Goal: Task Accomplishment & Management: Use online tool/utility

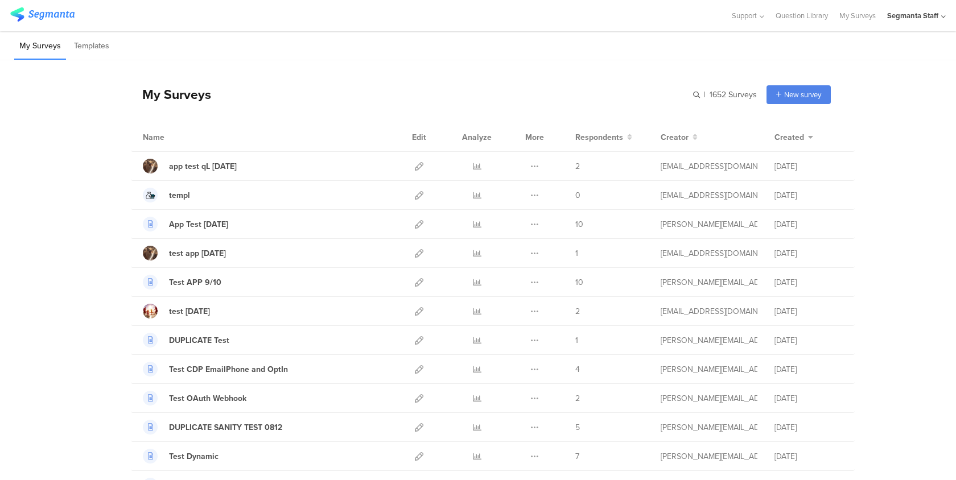
drag, startPoint x: 151, startPoint y: 138, endPoint x: 138, endPoint y: 138, distance: 13.1
click at [138, 138] on div "Name Edit Analyze More Respondents Creator Created" at bounding box center [493, 137] width 724 height 29
click at [156, 110] on div "My Surveys | 1652 Surveys New survey Start from scratch Choose from templates" at bounding box center [481, 95] width 700 height 46
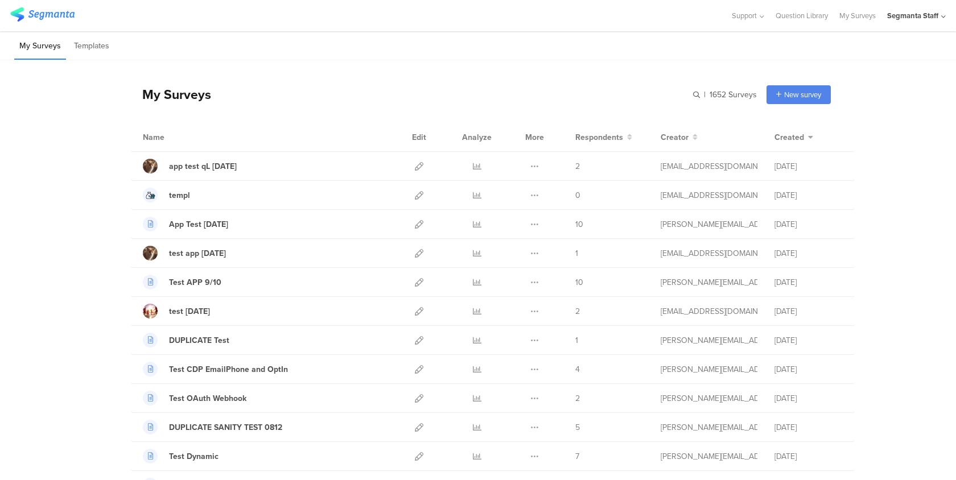
click at [155, 108] on div "My Surveys | 1652 Surveys New survey Start from scratch Choose from templates" at bounding box center [481, 95] width 700 height 46
click at [162, 104] on div "My Surveys" at bounding box center [171, 94] width 80 height 19
click at [159, 100] on div "My Surveys" at bounding box center [171, 94] width 80 height 19
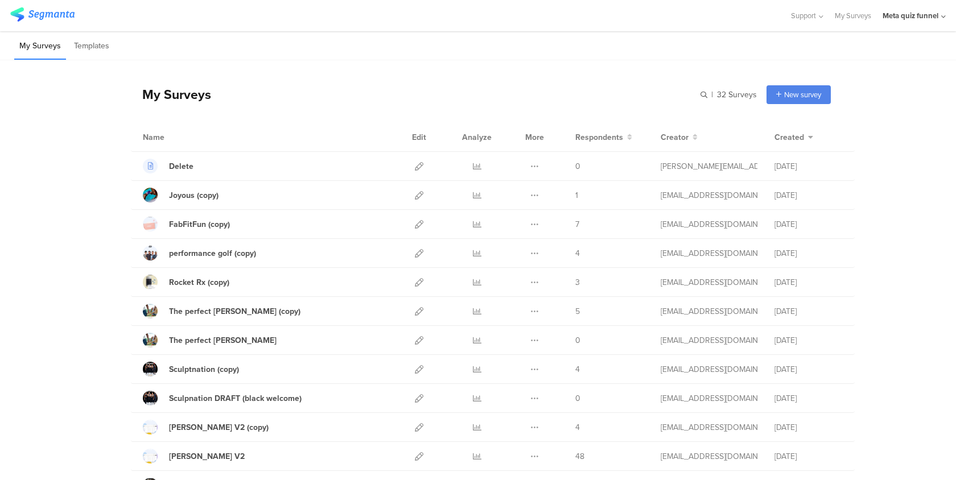
click at [198, 90] on div "My Surveys" at bounding box center [171, 94] width 80 height 19
click at [200, 90] on div "My Surveys" at bounding box center [171, 94] width 80 height 19
drag, startPoint x: 144, startPoint y: 137, endPoint x: 165, endPoint y: 137, distance: 21.1
click at [165, 137] on div "Name" at bounding box center [177, 137] width 68 height 12
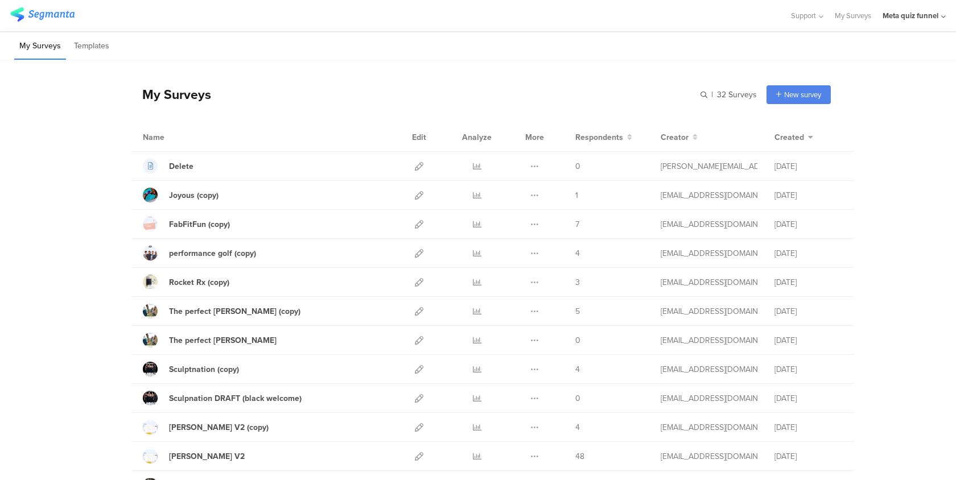
click at [194, 102] on div "My Surveys" at bounding box center [171, 94] width 80 height 19
click at [195, 103] on div "My Surveys" at bounding box center [171, 94] width 80 height 19
click at [175, 221] on div "FabFitFun (copy)" at bounding box center [199, 225] width 61 height 12
click at [197, 199] on div "Joyous (copy)" at bounding box center [194, 195] width 50 height 12
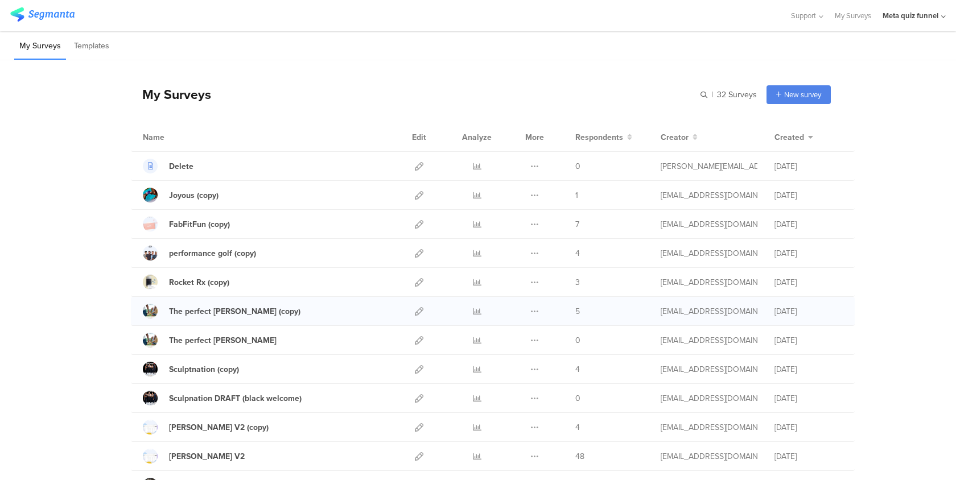
scroll to position [10, 0]
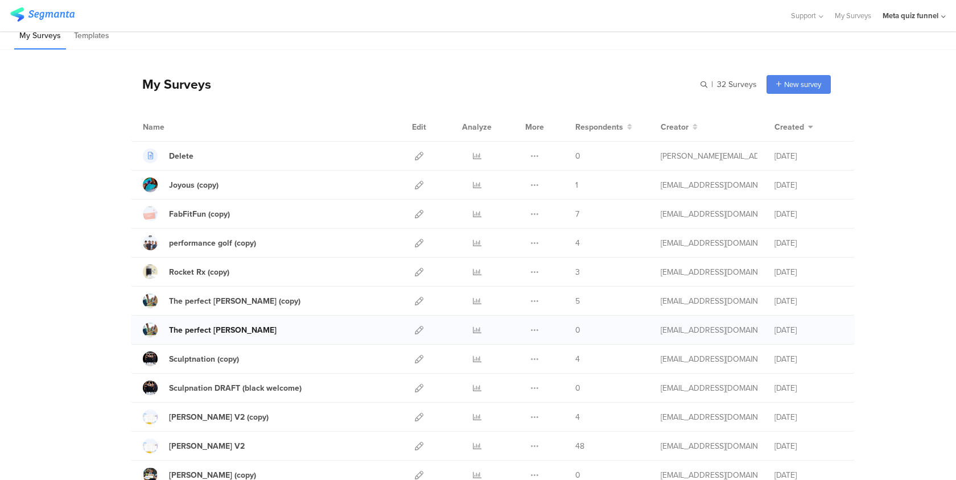
click at [215, 329] on div "The perfect Jean" at bounding box center [223, 330] width 108 height 12
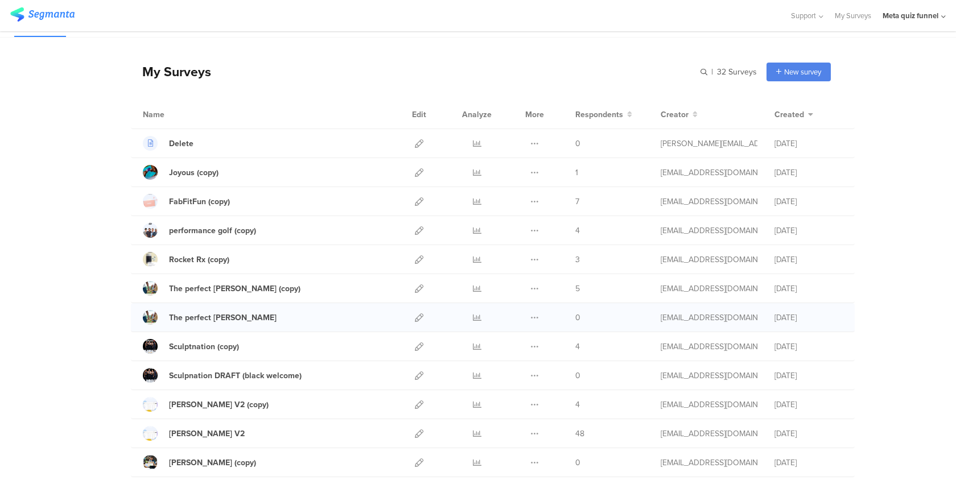
scroll to position [34, 0]
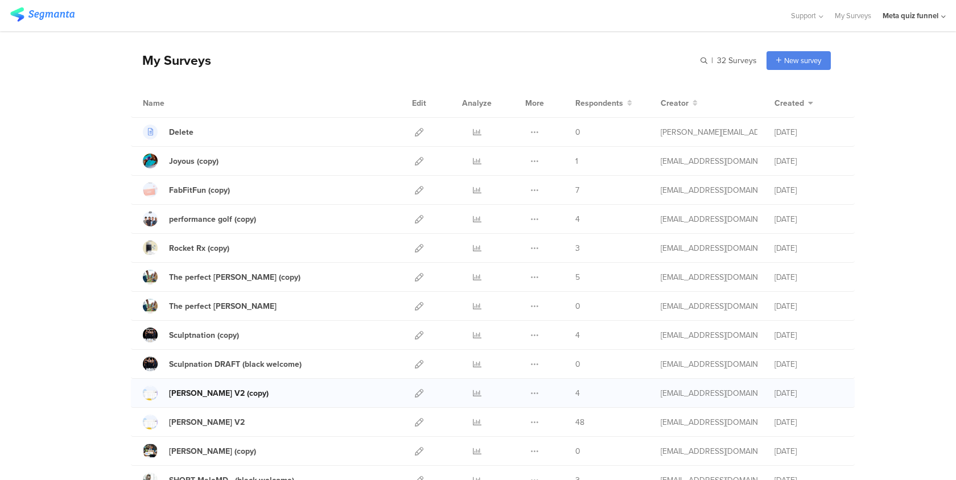
click at [208, 391] on div "Deel V2 (copy)" at bounding box center [219, 394] width 100 height 12
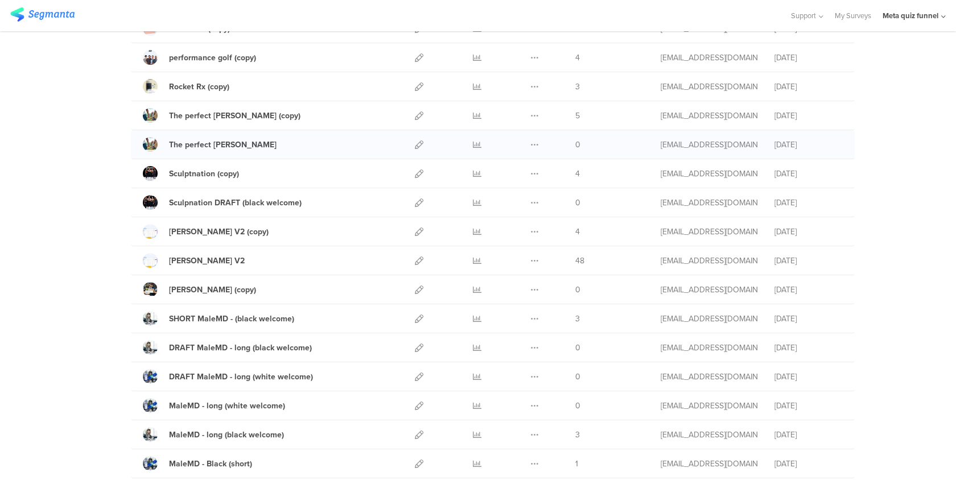
scroll to position [0, 0]
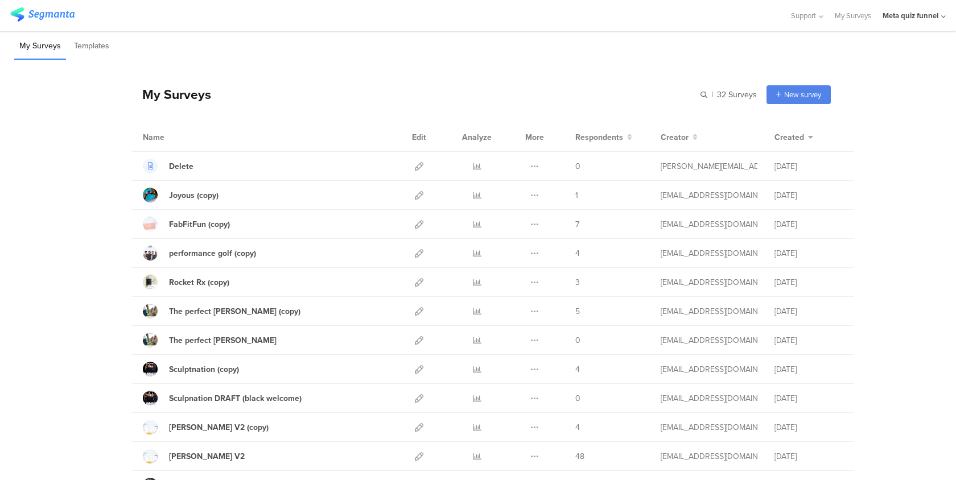
click at [928, 16] on div "Meta quiz funnel" at bounding box center [911, 15] width 56 height 11
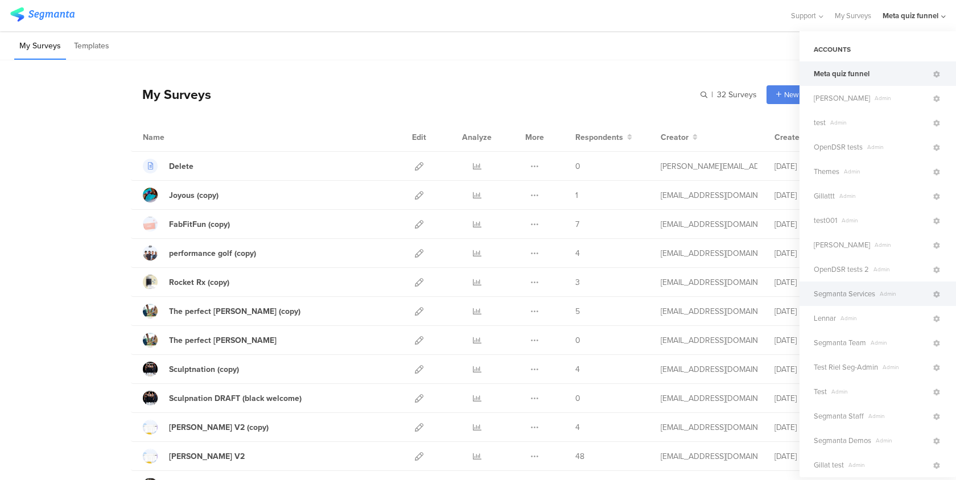
click at [843, 296] on span "Segmanta Services" at bounding box center [844, 294] width 61 height 11
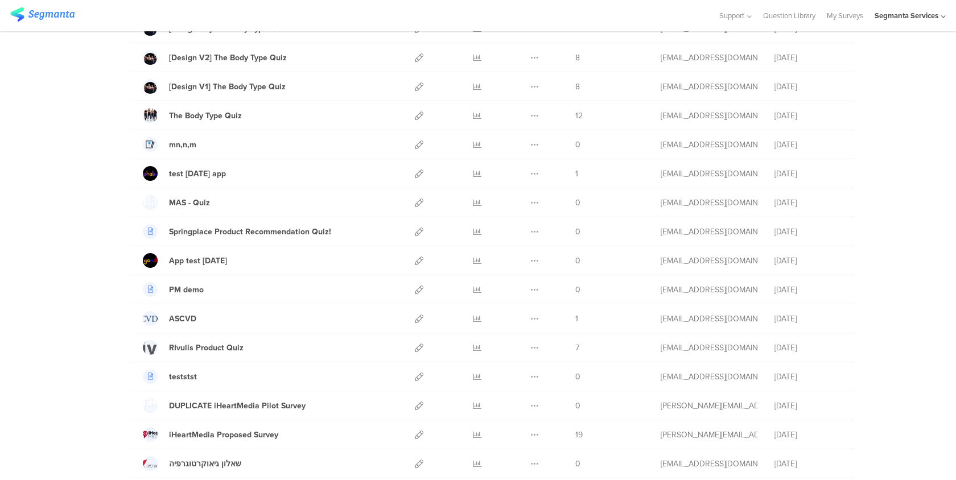
scroll to position [1242, 0]
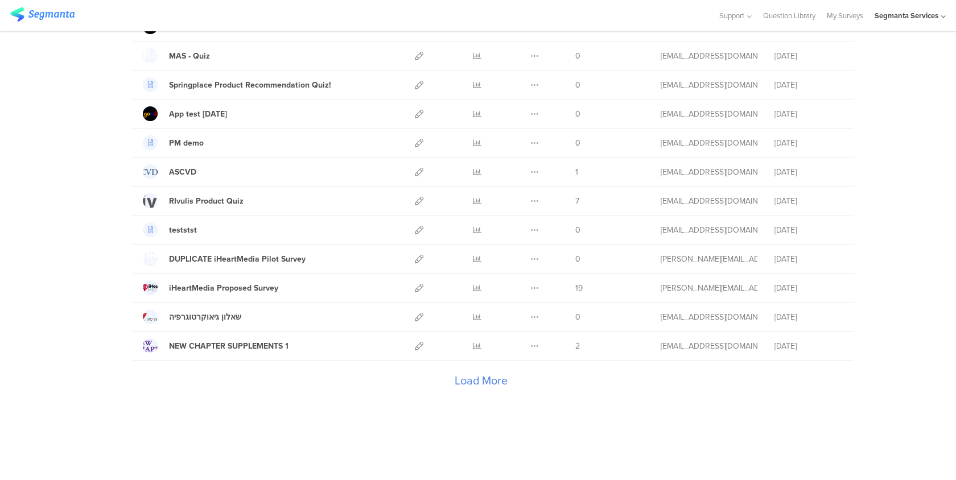
click at [505, 384] on div "Load More" at bounding box center [481, 384] width 700 height 46
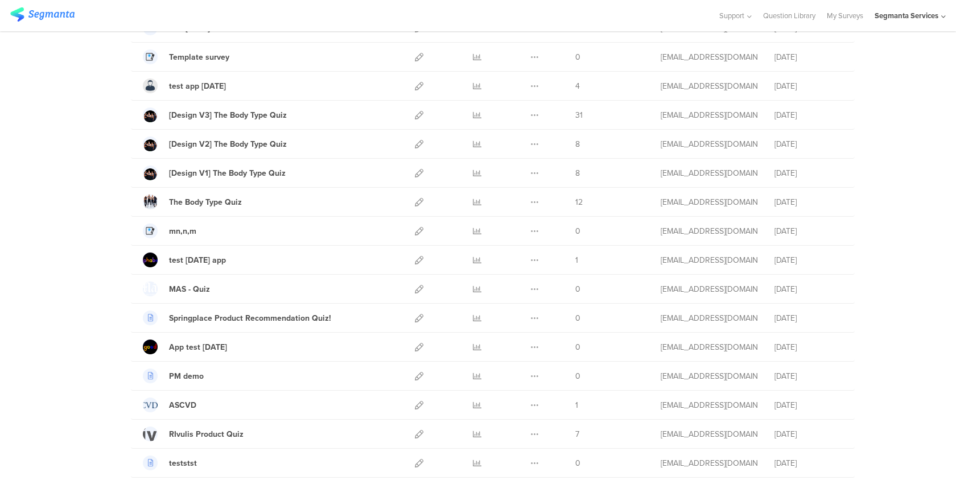
scroll to position [0, 0]
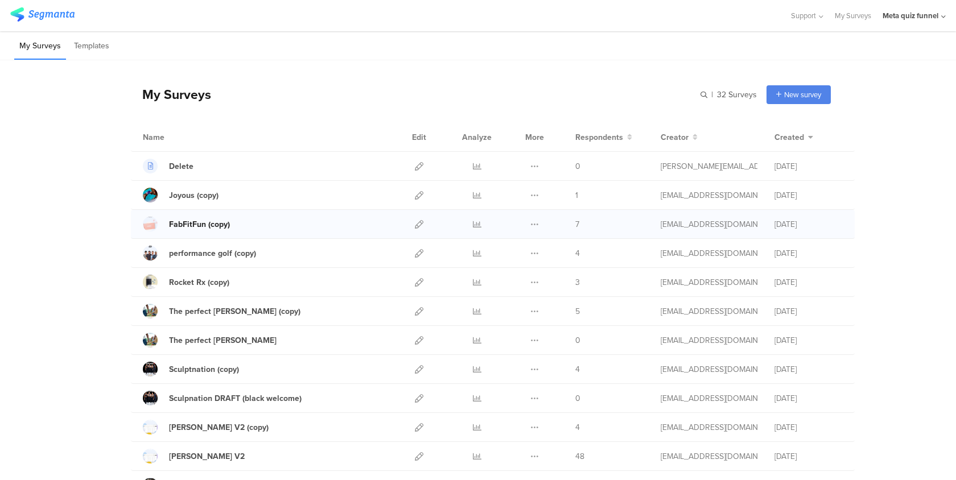
click at [226, 220] on div "FabFitFun (copy)" at bounding box center [199, 225] width 61 height 12
click at [419, 224] on icon at bounding box center [419, 224] width 9 height 9
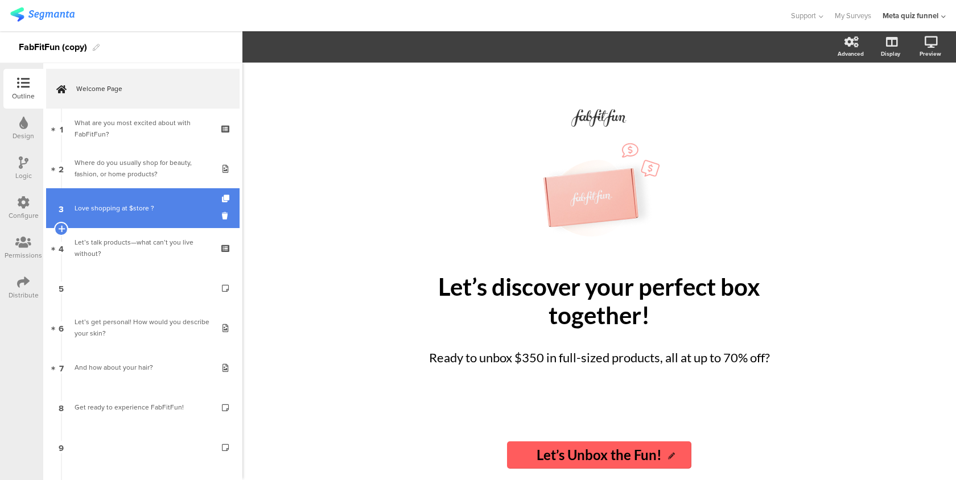
click at [163, 226] on link "3 Love shopping at $store ?" at bounding box center [142, 208] width 193 height 40
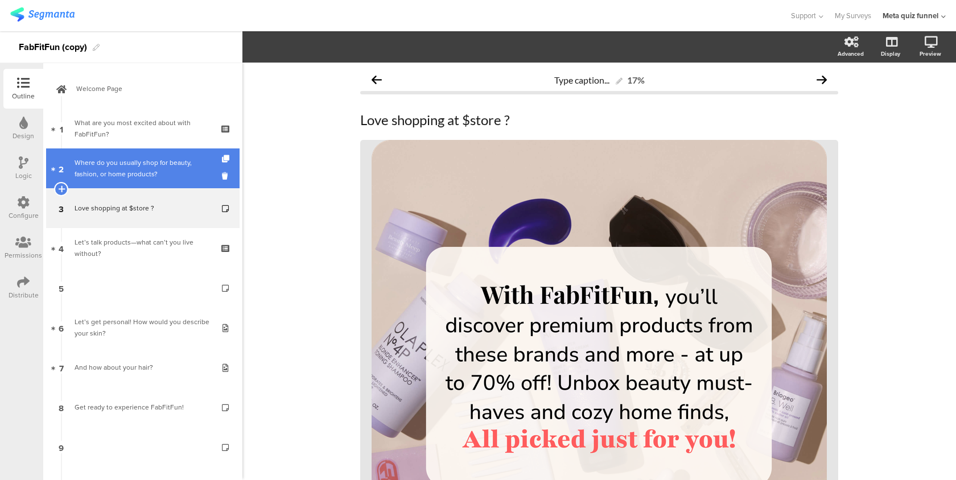
click at [183, 175] on div "Where do you usually shop for beauty, fashion, or home products?" at bounding box center [143, 168] width 136 height 23
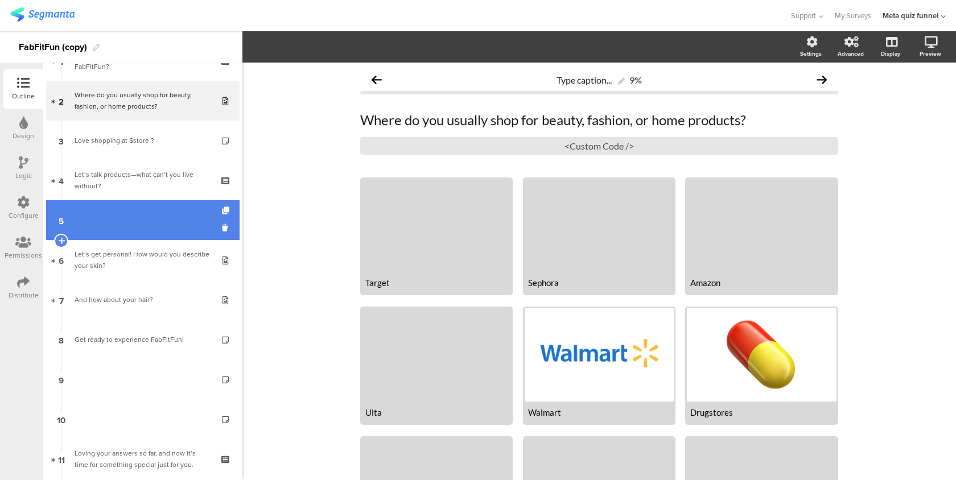
scroll to position [75, 0]
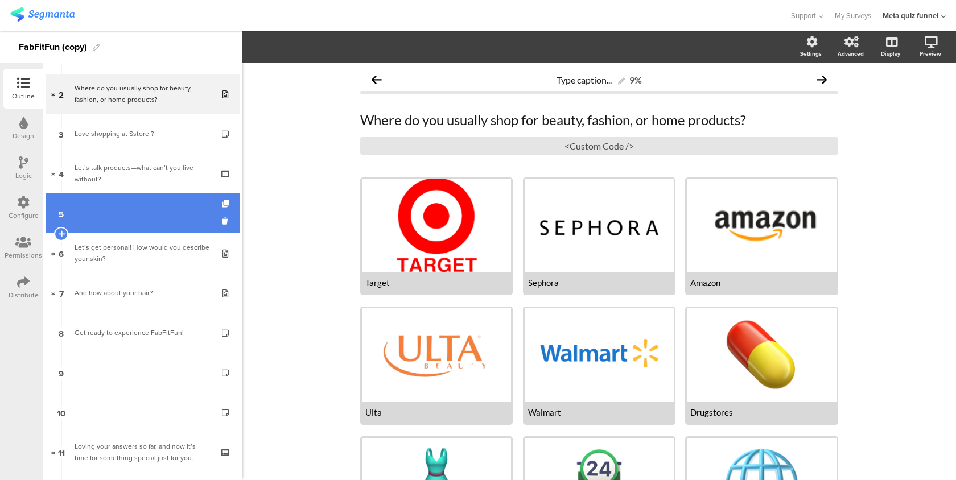
click at [171, 209] on link "5" at bounding box center [142, 213] width 193 height 40
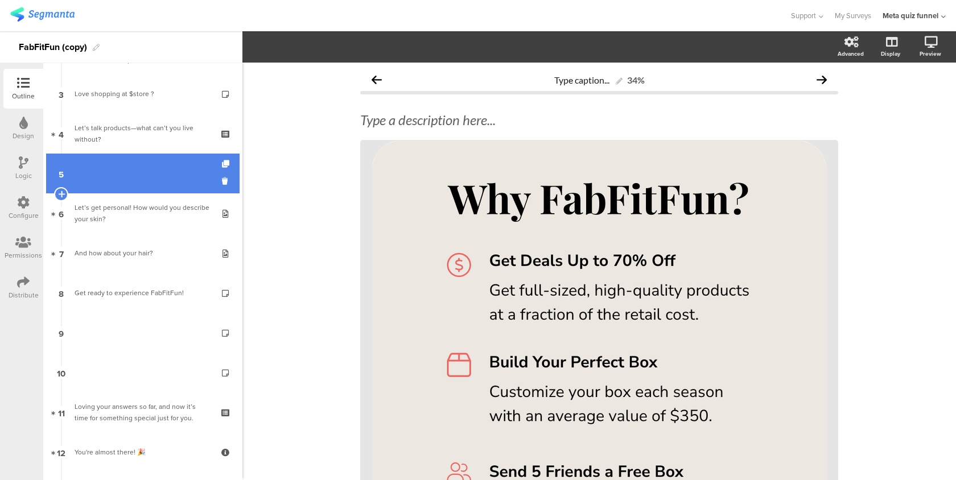
scroll to position [121, 0]
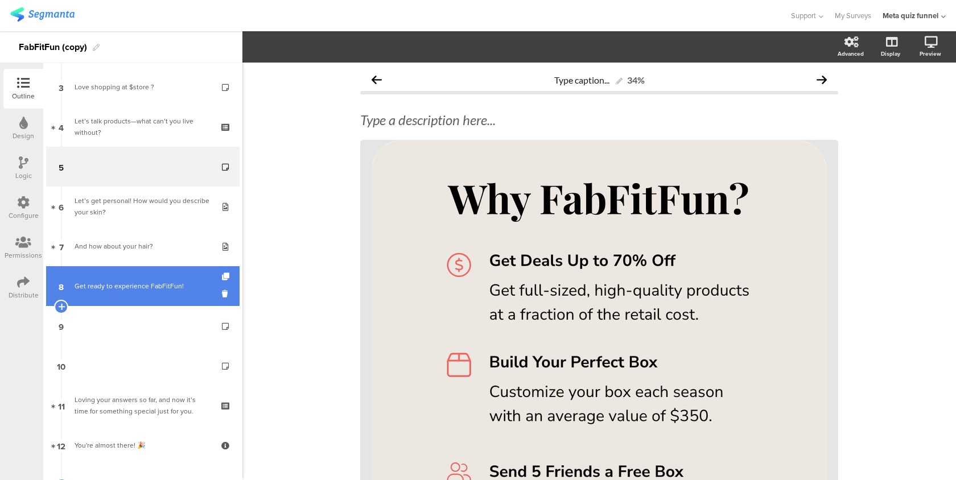
click at [139, 294] on link "8 Get ready to experience FabFitFun!" at bounding box center [142, 286] width 193 height 40
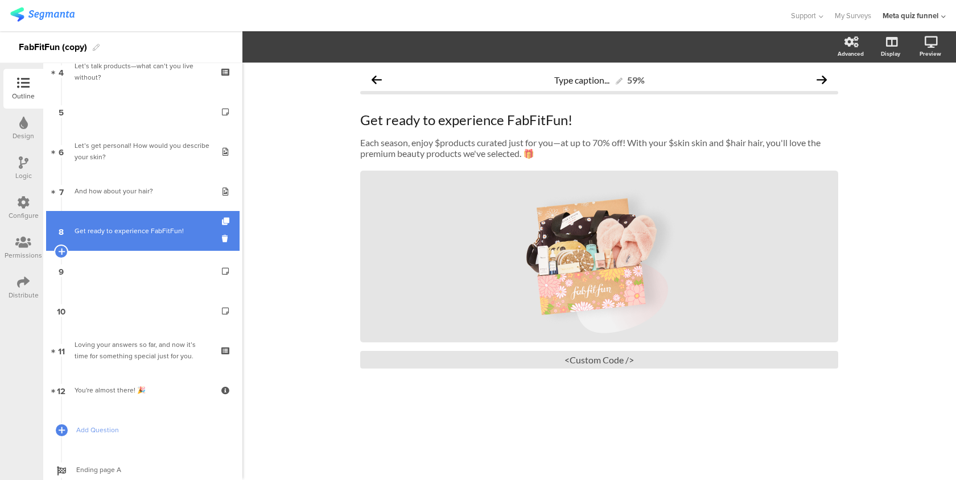
scroll to position [181, 0]
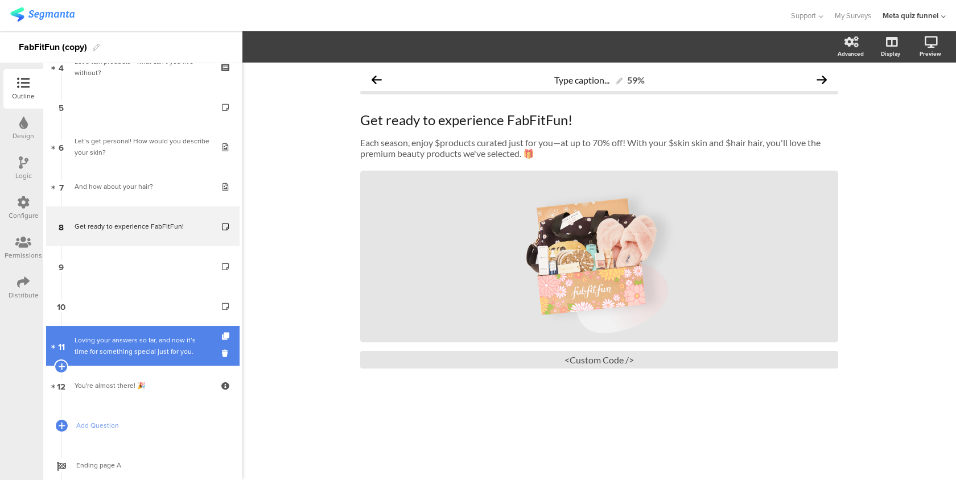
click at [134, 342] on div "Loving your answers so far, and now it’s time for something special just for yo…" at bounding box center [143, 346] width 136 height 23
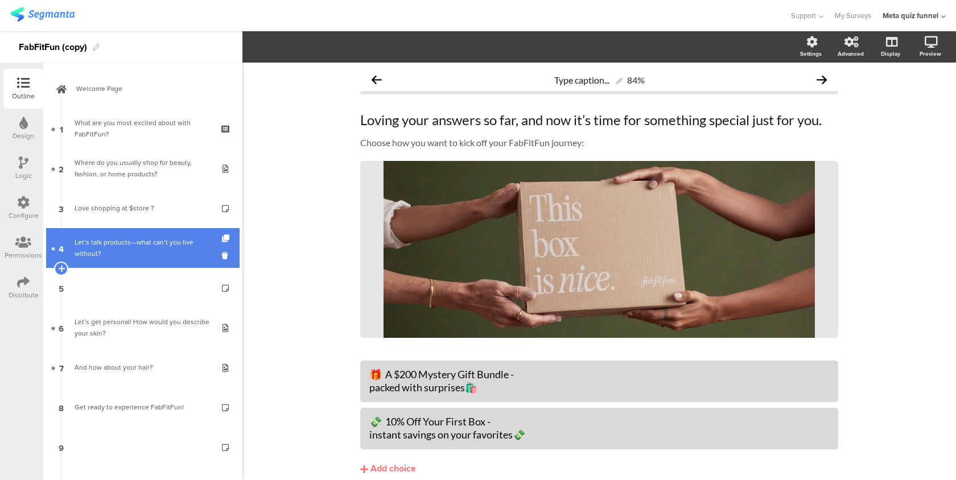
click at [168, 255] on div "Let’s talk products—what can’t you live without?" at bounding box center [143, 248] width 136 height 23
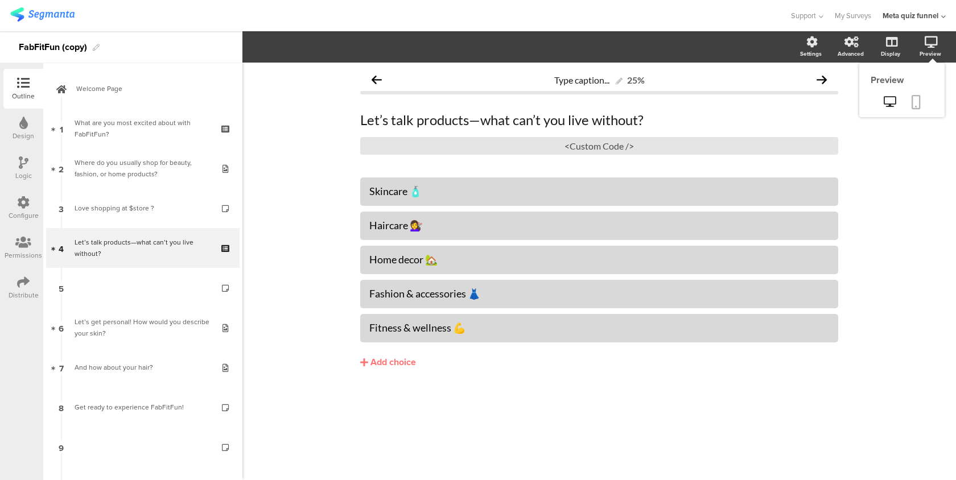
click at [913, 96] on icon at bounding box center [916, 102] width 9 height 14
click at [682, 146] on div "<Custom Code />" at bounding box center [599, 146] width 478 height 18
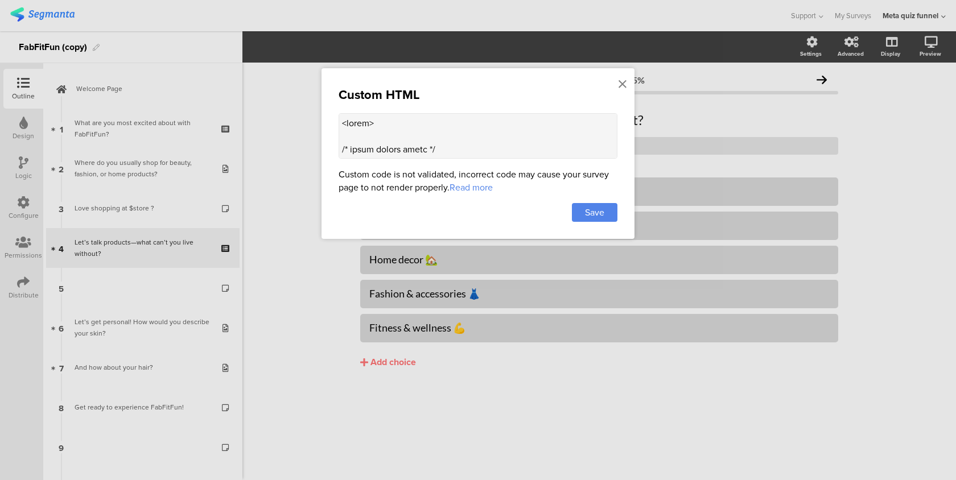
click at [505, 109] on div "Custom HTML Custom code is not validated, incorrect code may cause your survey …" at bounding box center [478, 153] width 313 height 171
click at [491, 136] on textarea at bounding box center [478, 136] width 279 height 46
click at [620, 81] on icon at bounding box center [623, 84] width 8 height 13
